Goal: Task Accomplishment & Management: Use online tool/utility

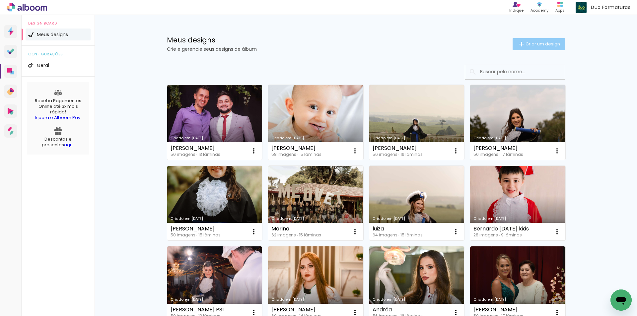
click at [547, 43] on span "Criar um design" at bounding box center [542, 44] width 34 height 4
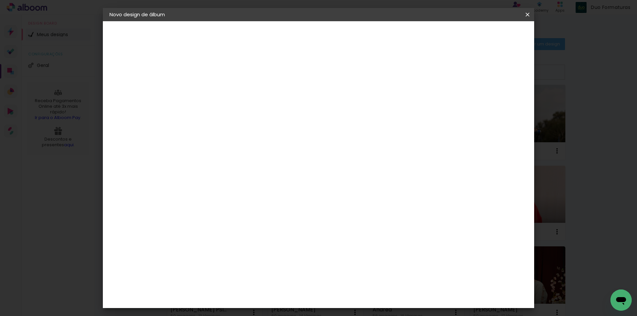
click at [218, 93] on input at bounding box center [218, 89] width 0 height 10
type input "Adroaldo"
click at [286, 40] on paper-button "Avançar" at bounding box center [269, 35] width 33 height 11
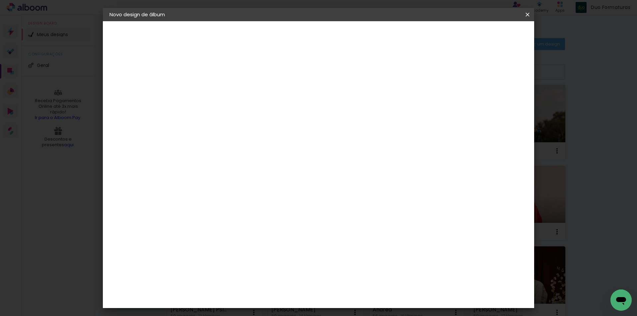
click at [0, 0] on slot "Avançar" at bounding box center [0, 0] width 0 height 0
click at [212, 75] on paper-input-container "Espaço entre fotos 2 mm" at bounding box center [218, 71] width 38 height 15
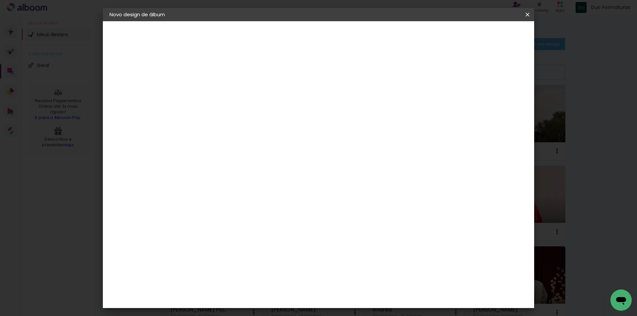
type input "3"
type paper-input "3"
click at [222, 70] on input "3" at bounding box center [212, 71] width 23 height 8
type input "4"
type paper-input "4"
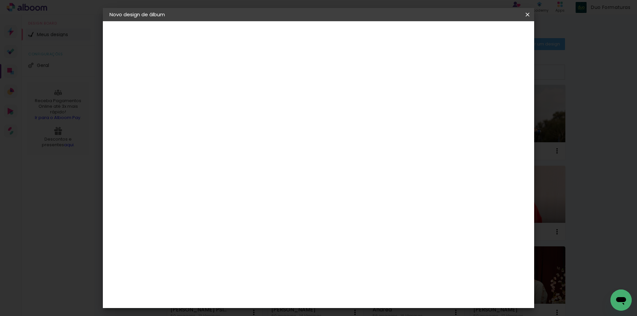
click at [222, 70] on input "4" at bounding box center [212, 71] width 23 height 8
type input "5"
type paper-input "5"
click at [222, 70] on input "5" at bounding box center [212, 71] width 23 height 8
click at [363, 56] on div "mm Mostrar sangria 30.3 cm Largura da página 30.5 cm Altura 60.6 cm Largura da …" at bounding box center [345, 49] width 313 height 56
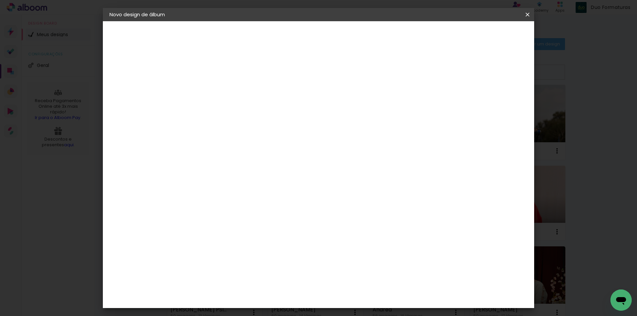
click at [486, 37] on span "Iniciar design" at bounding box center [471, 35] width 30 height 5
